Goal: Transaction & Acquisition: Purchase product/service

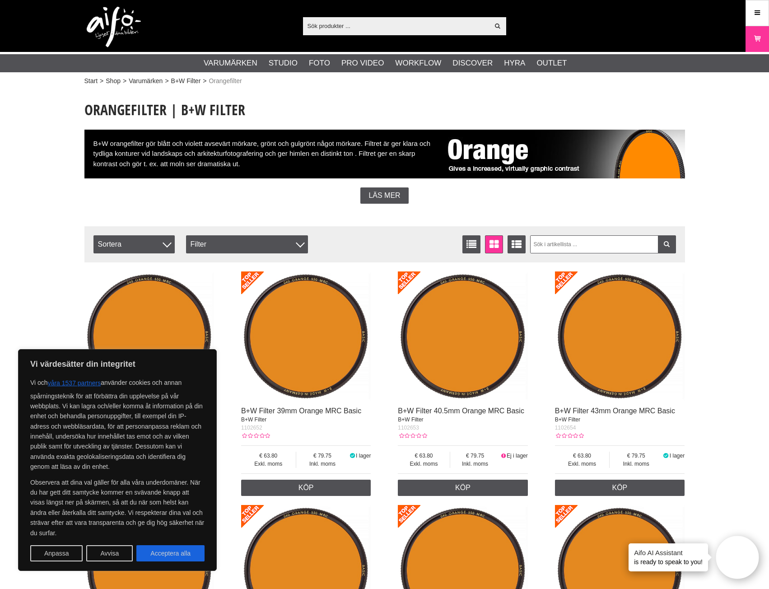
click at [101, 547] on button "Avvisa" at bounding box center [109, 553] width 47 height 16
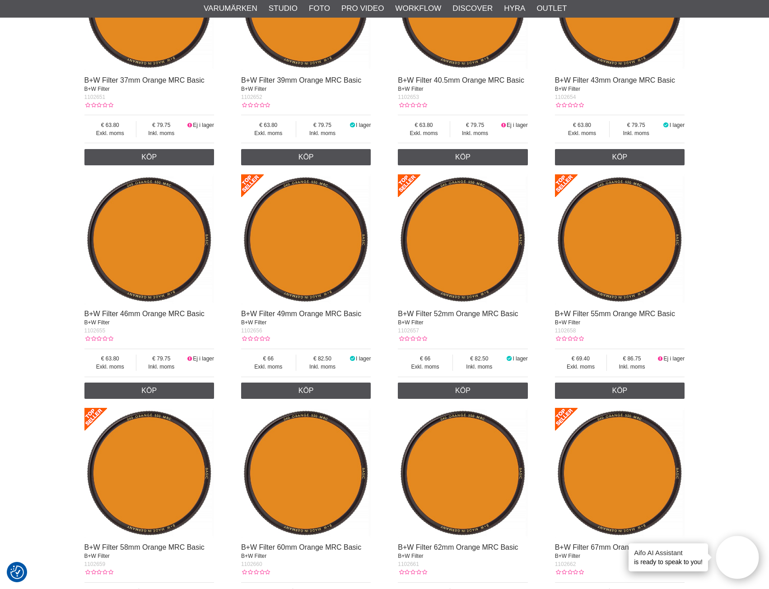
scroll to position [316, 0]
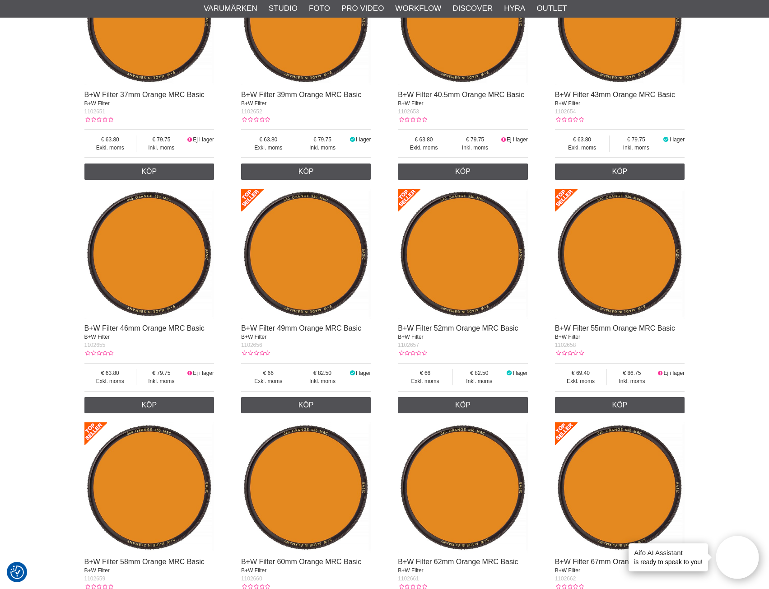
click at [630, 270] on img at bounding box center [620, 254] width 130 height 130
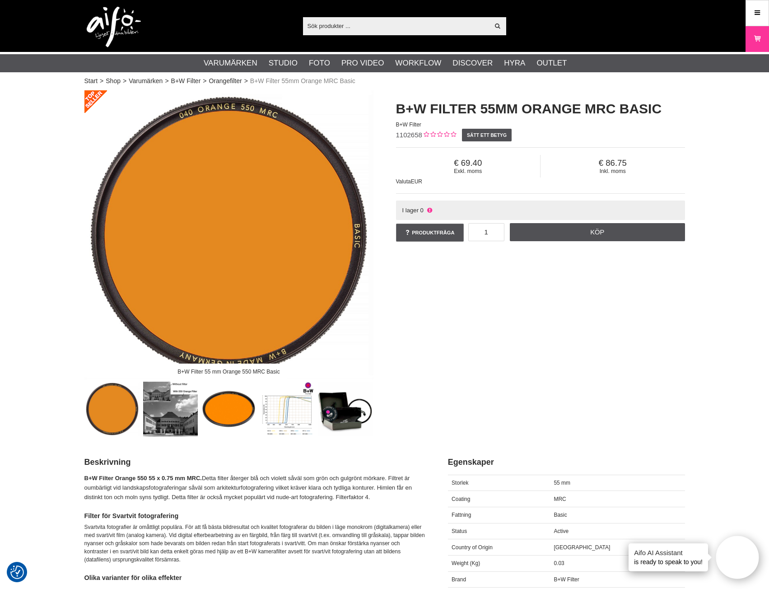
click at [224, 411] on img at bounding box center [228, 409] width 55 height 55
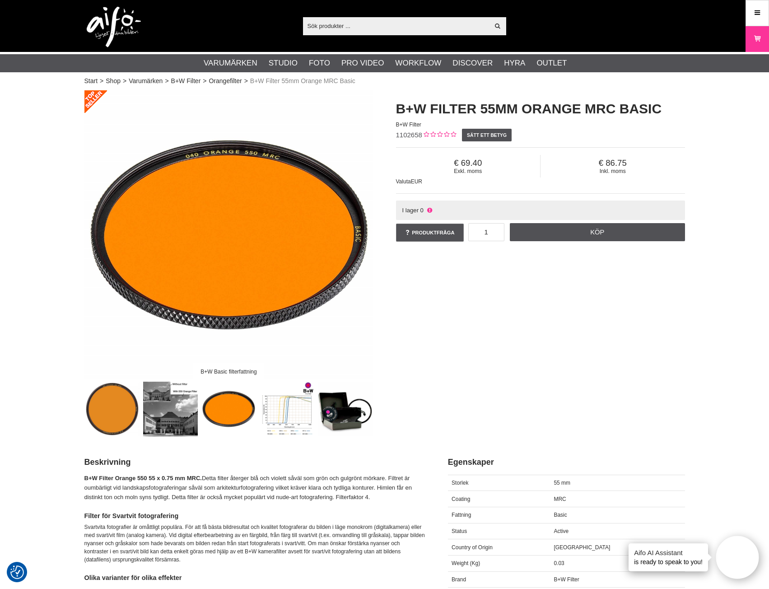
click at [157, 417] on img at bounding box center [170, 409] width 55 height 55
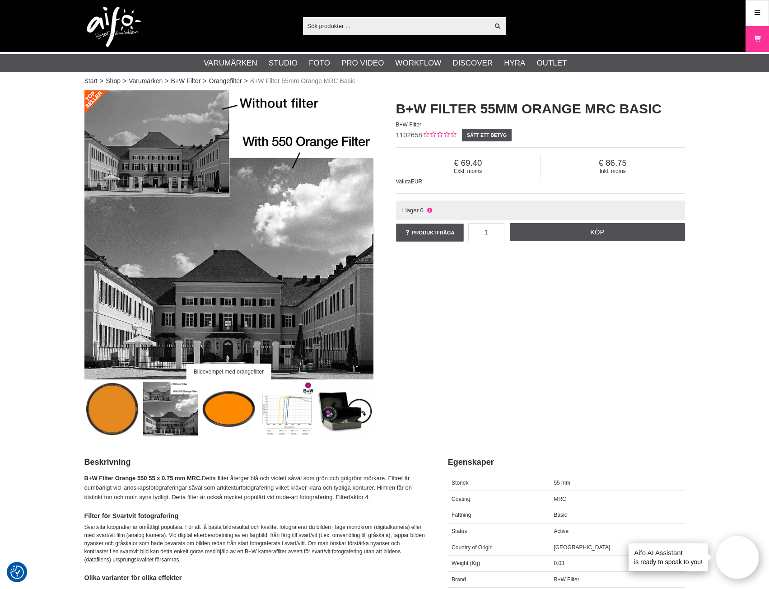
click at [120, 415] on img at bounding box center [112, 409] width 55 height 55
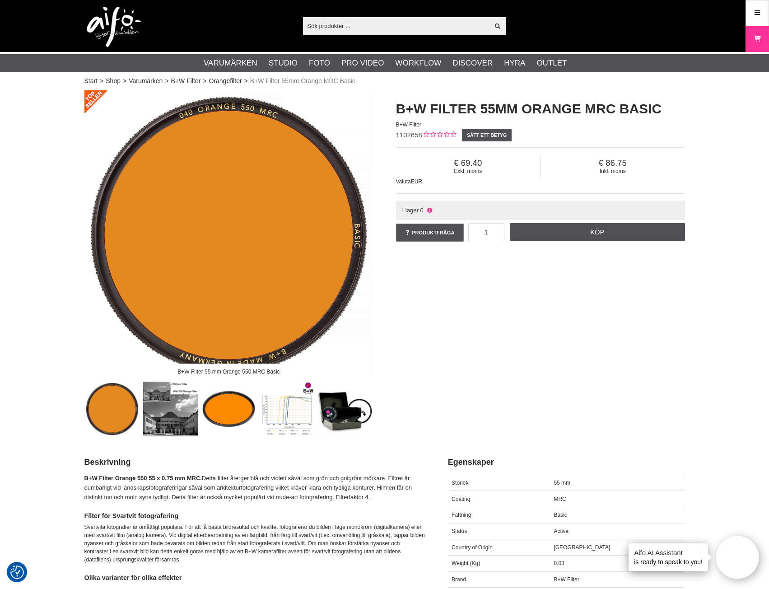
click at [228, 417] on img at bounding box center [228, 409] width 55 height 55
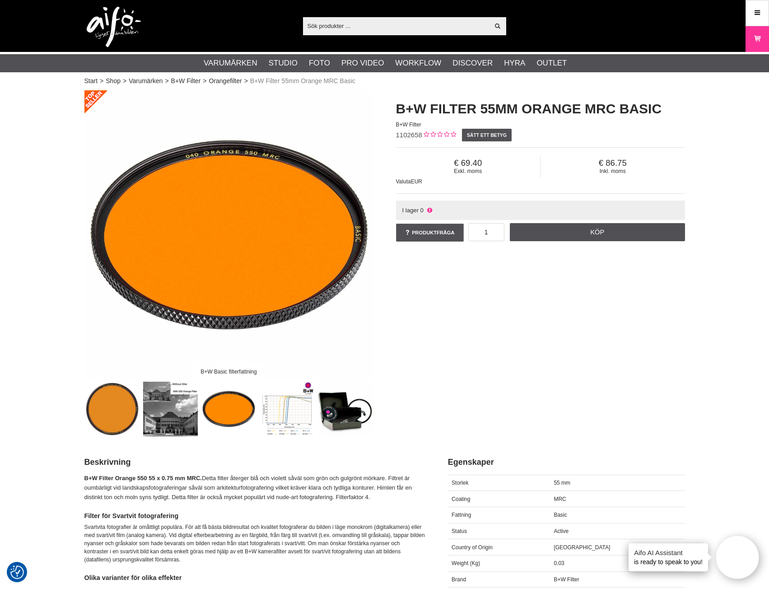
click at [278, 418] on img at bounding box center [287, 409] width 55 height 55
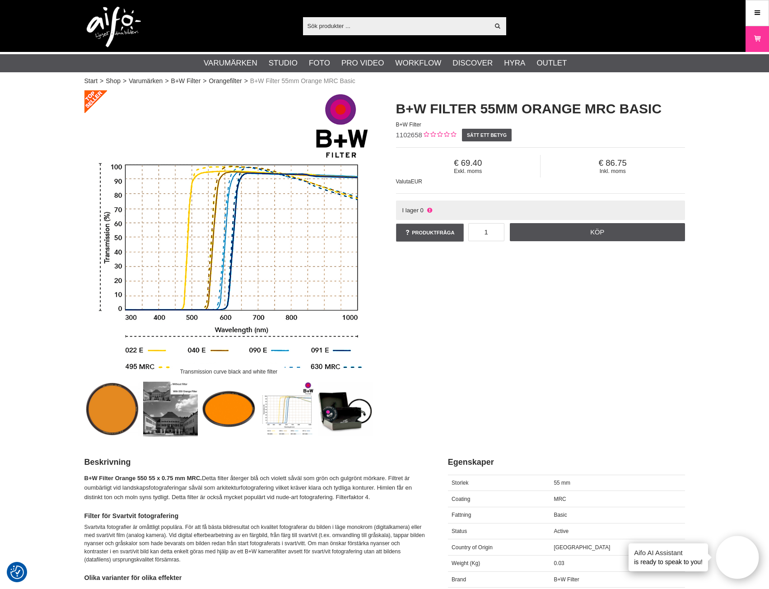
click at [335, 419] on img at bounding box center [345, 409] width 55 height 55
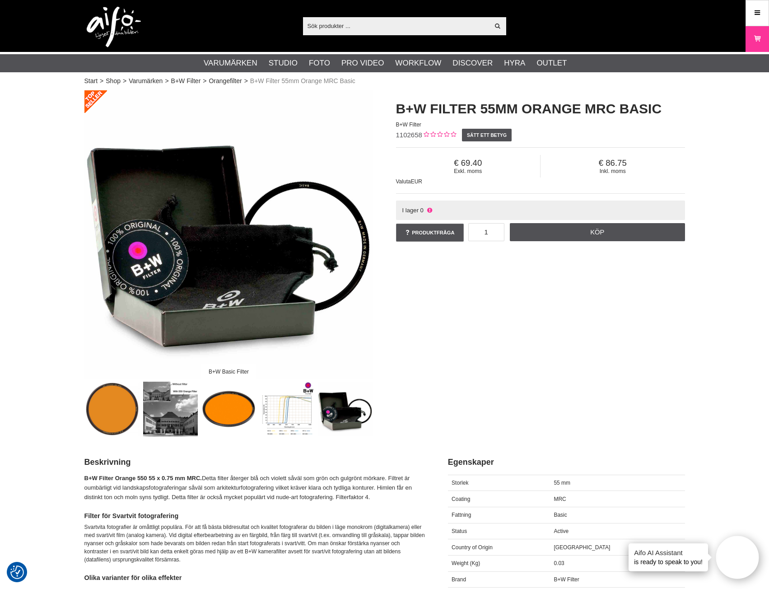
click at [236, 416] on img at bounding box center [228, 409] width 55 height 55
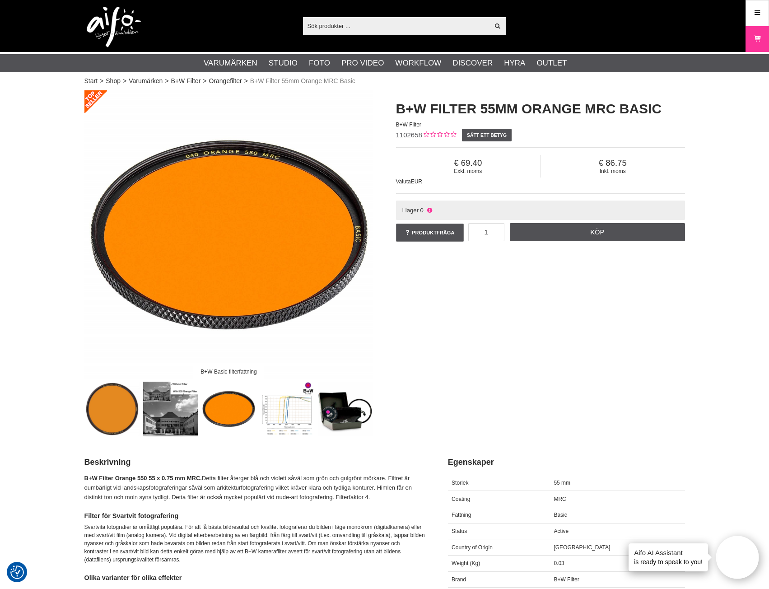
click at [120, 416] on img at bounding box center [112, 409] width 55 height 55
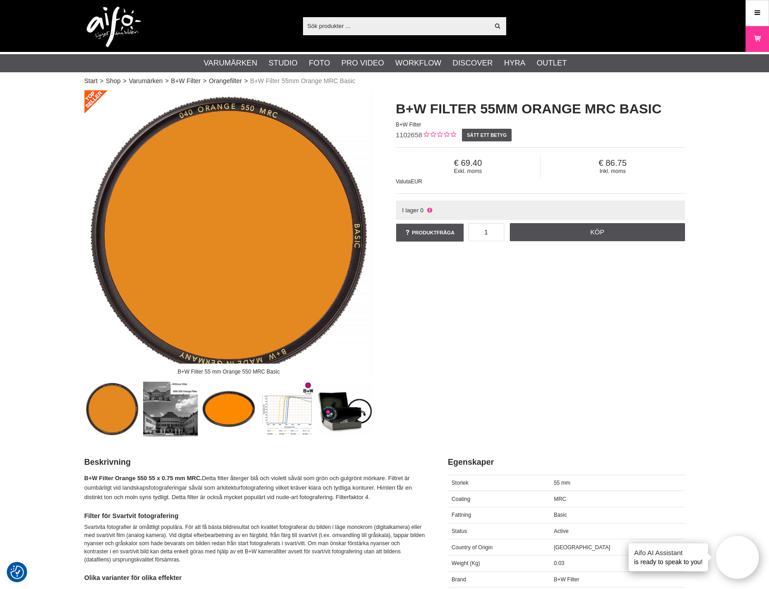
click at [249, 417] on img at bounding box center [228, 409] width 55 height 55
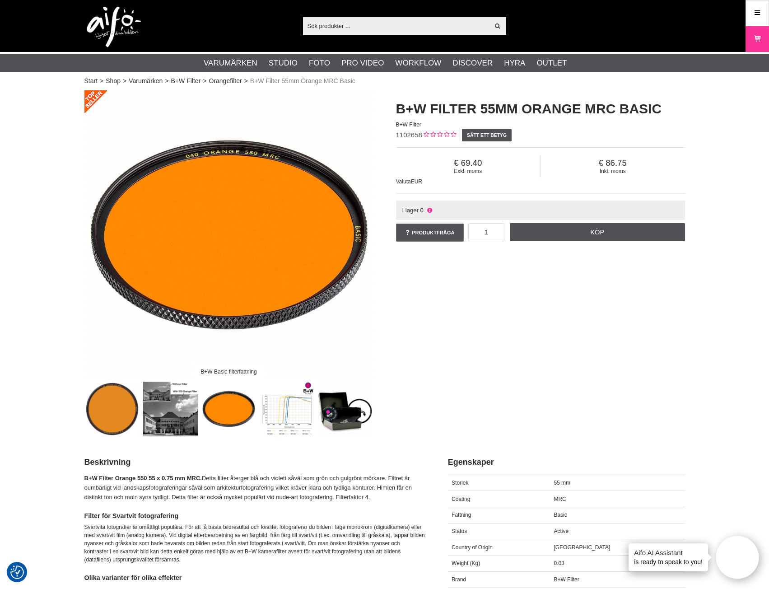
click at [288, 417] on img at bounding box center [287, 409] width 55 height 55
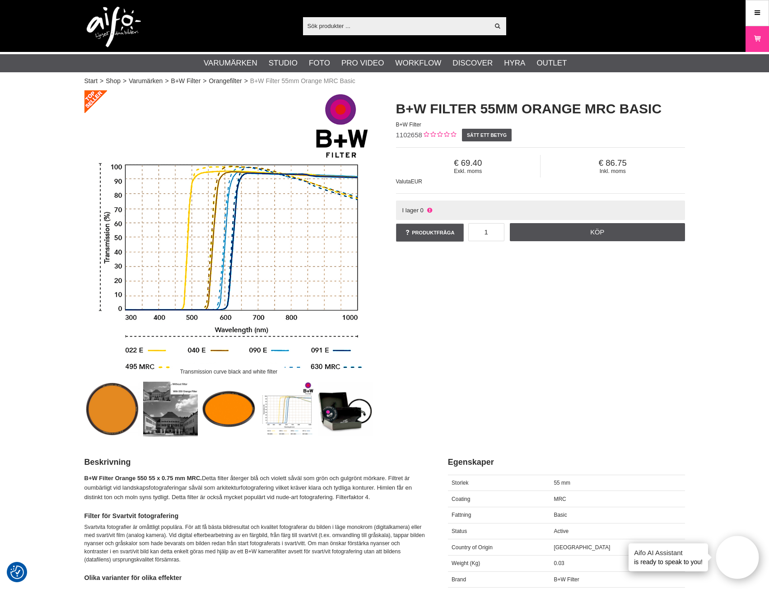
click at [334, 417] on img at bounding box center [345, 409] width 55 height 55
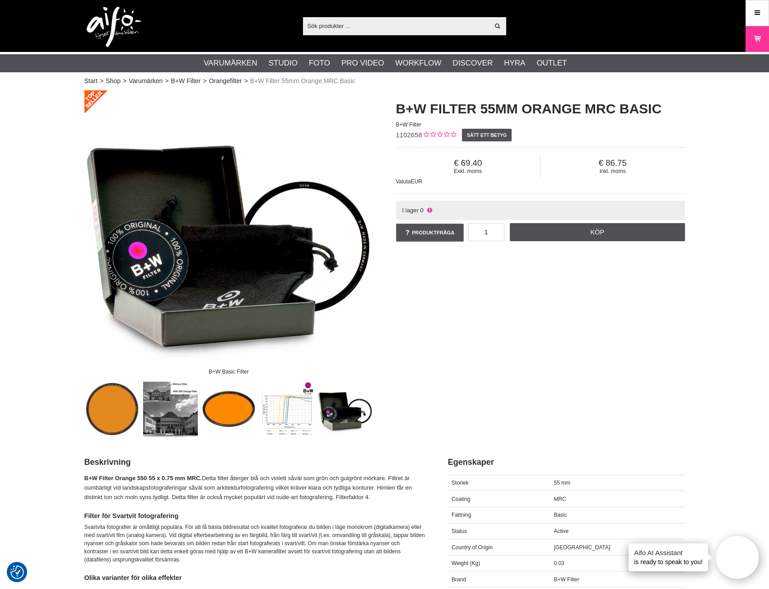
click at [282, 419] on img at bounding box center [287, 409] width 55 height 55
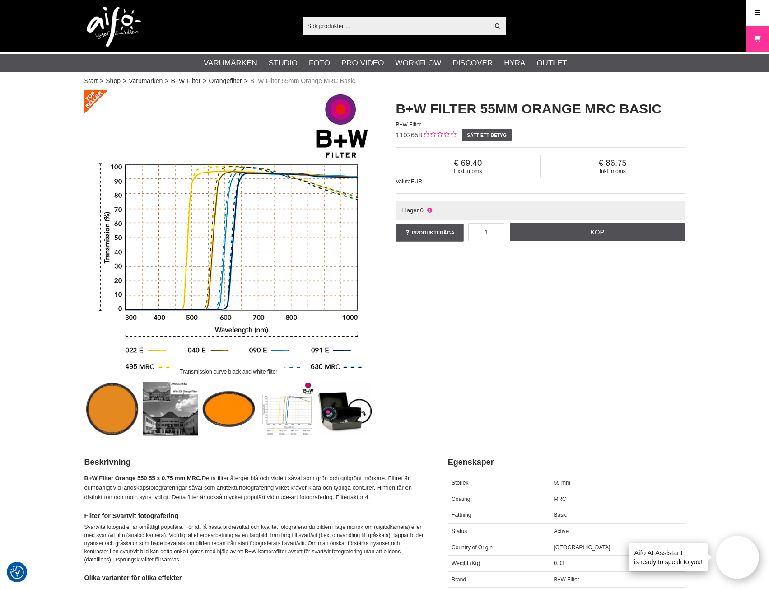
click at [242, 417] on img at bounding box center [228, 409] width 55 height 55
